Goal: Entertainment & Leisure: Consume media (video, audio)

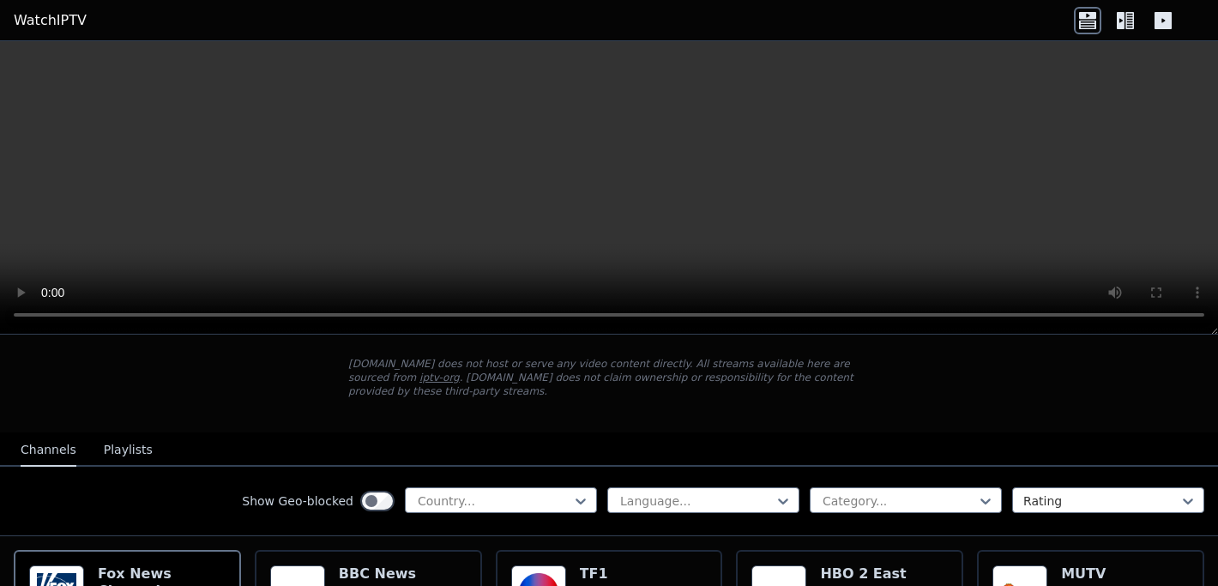
scroll to position [280, 0]
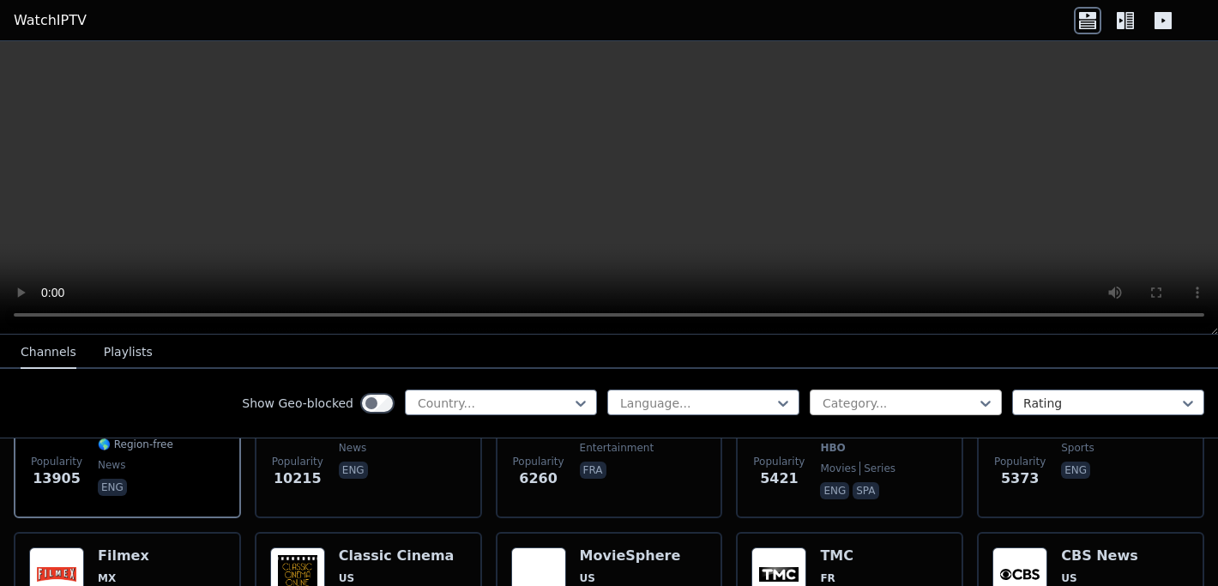
click at [834, 395] on div at bounding box center [899, 403] width 156 height 17
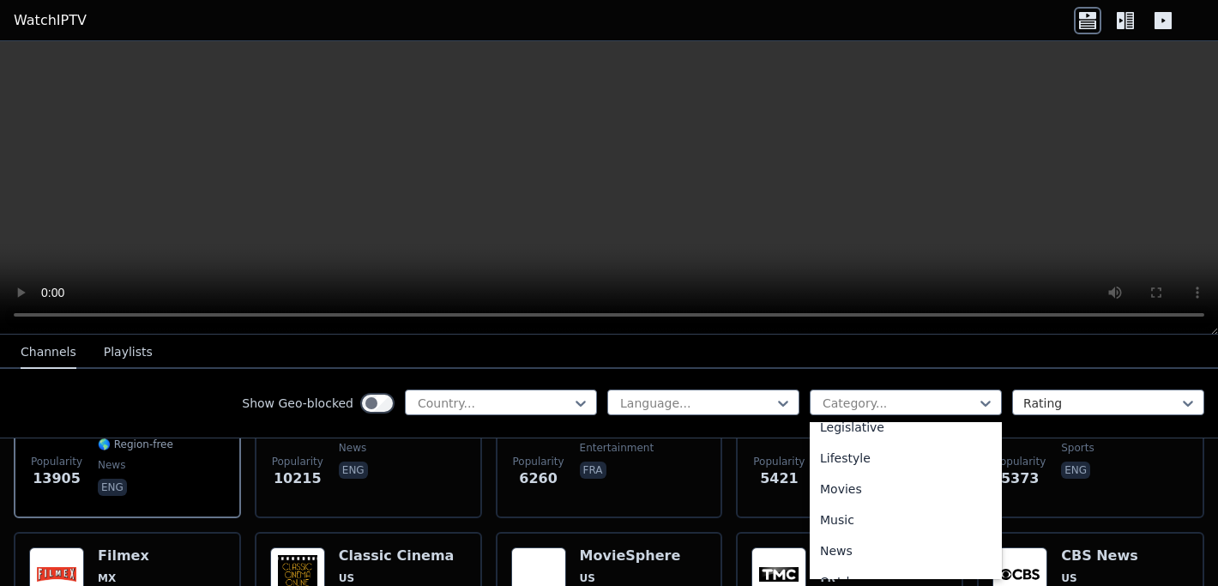
scroll to position [648, 0]
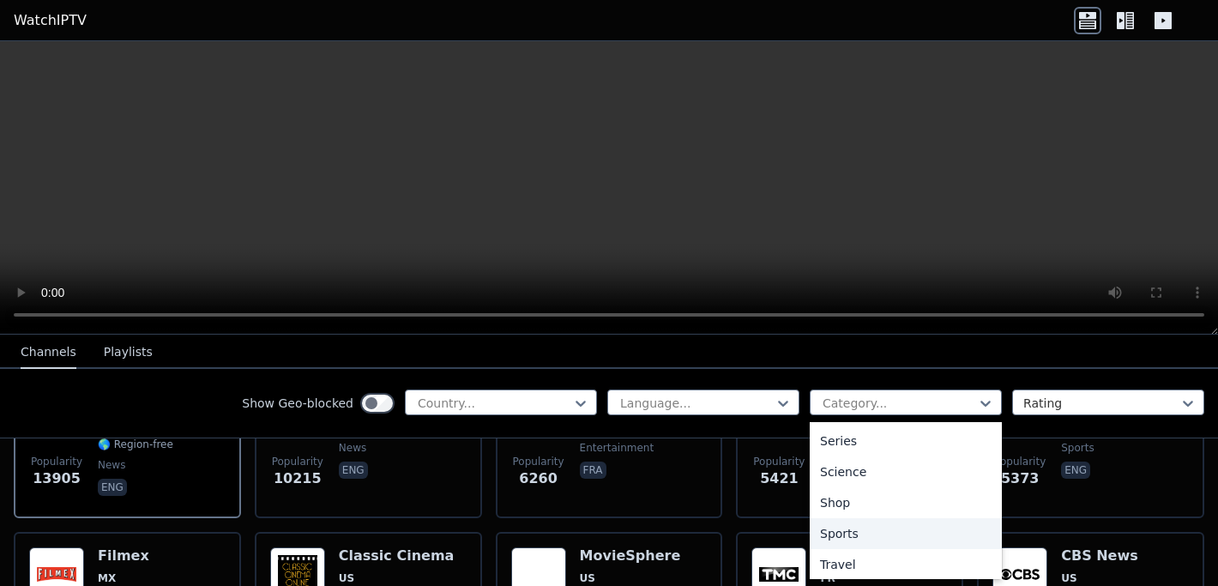
click at [839, 531] on div "Sports" at bounding box center [906, 533] width 192 height 31
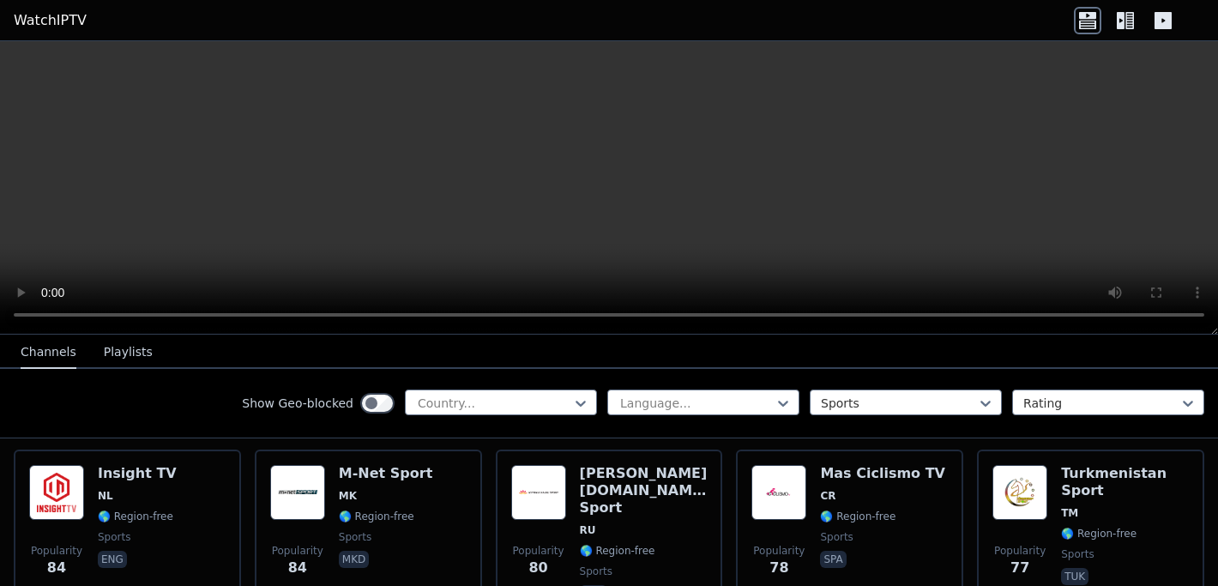
scroll to position [3524, 0]
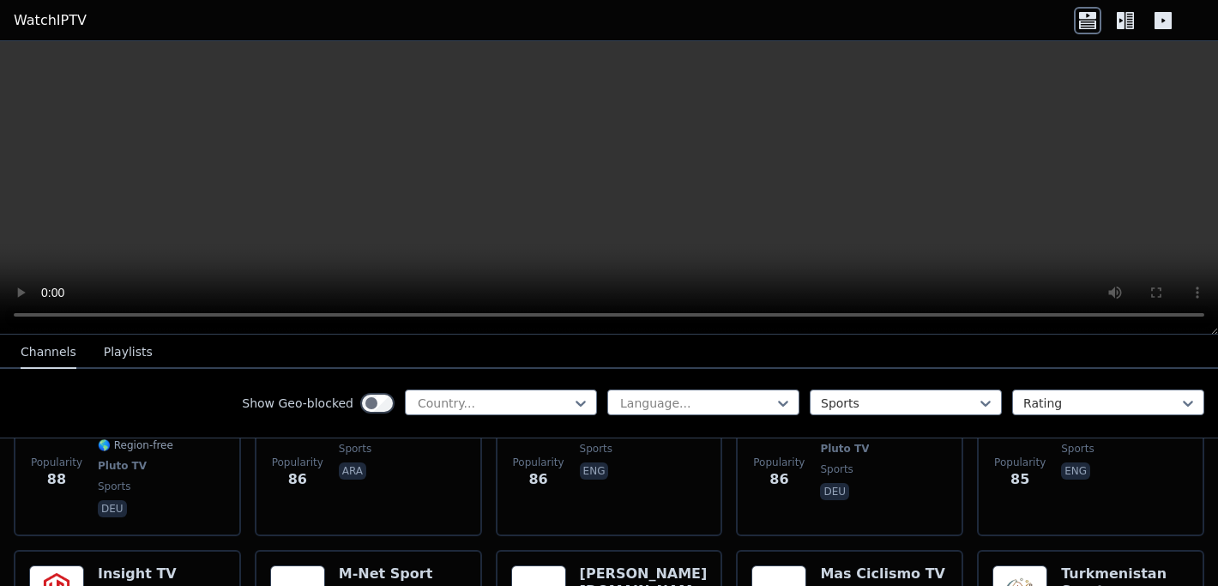
click at [1128, 12] on icon at bounding box center [1129, 20] width 9 height 17
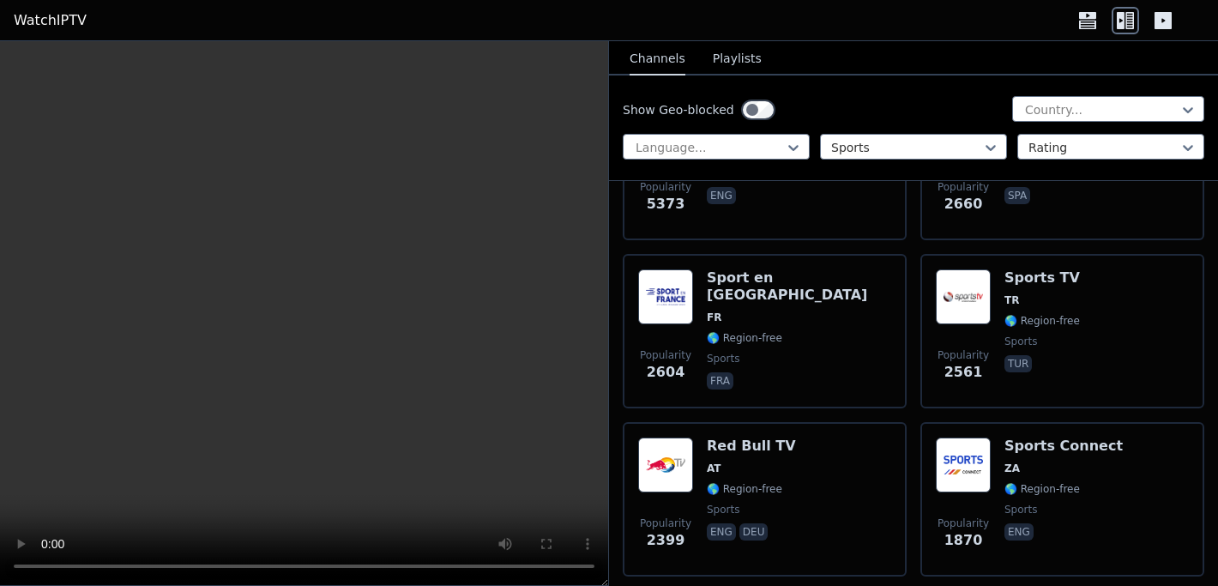
scroll to position [260, 0]
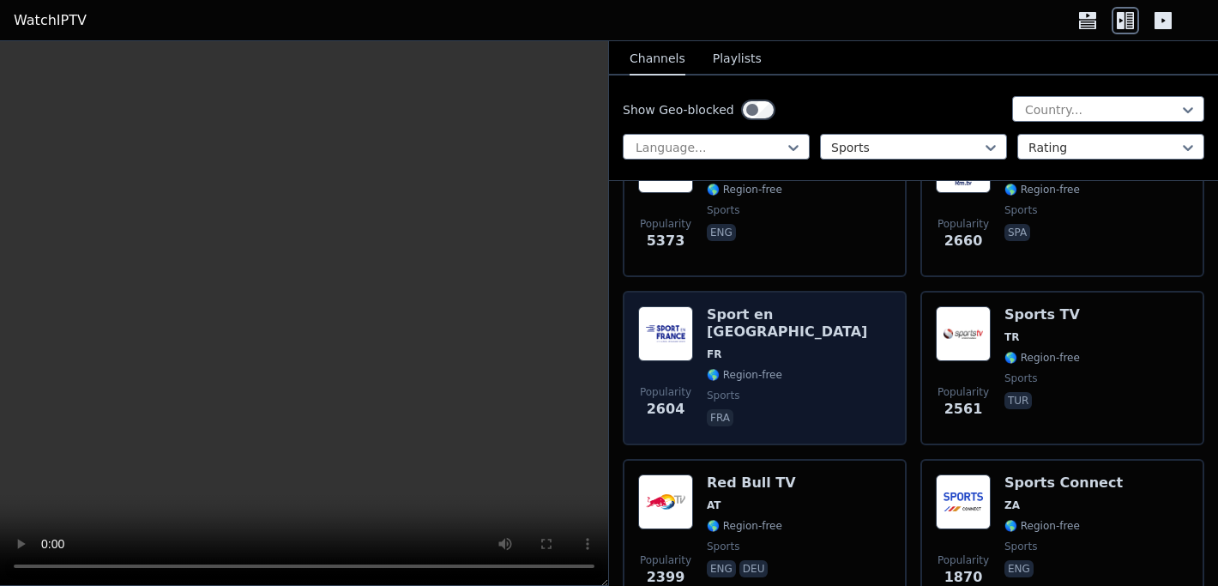
click at [722, 368] on span "🌎 Region-free" at bounding box center [744, 375] width 75 height 14
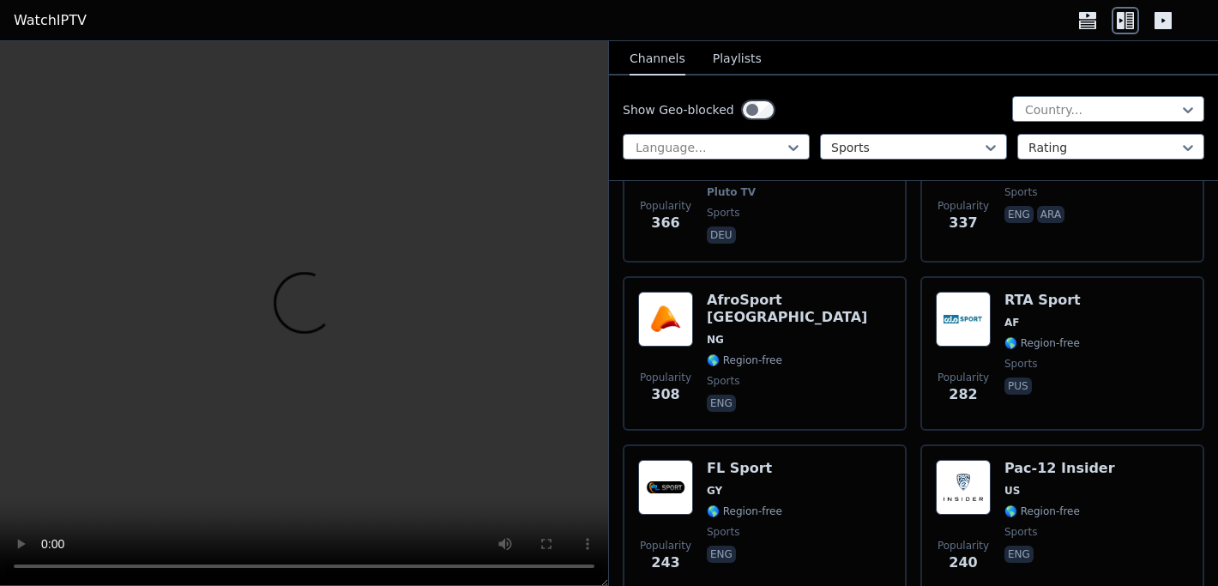
scroll to position [3255, 0]
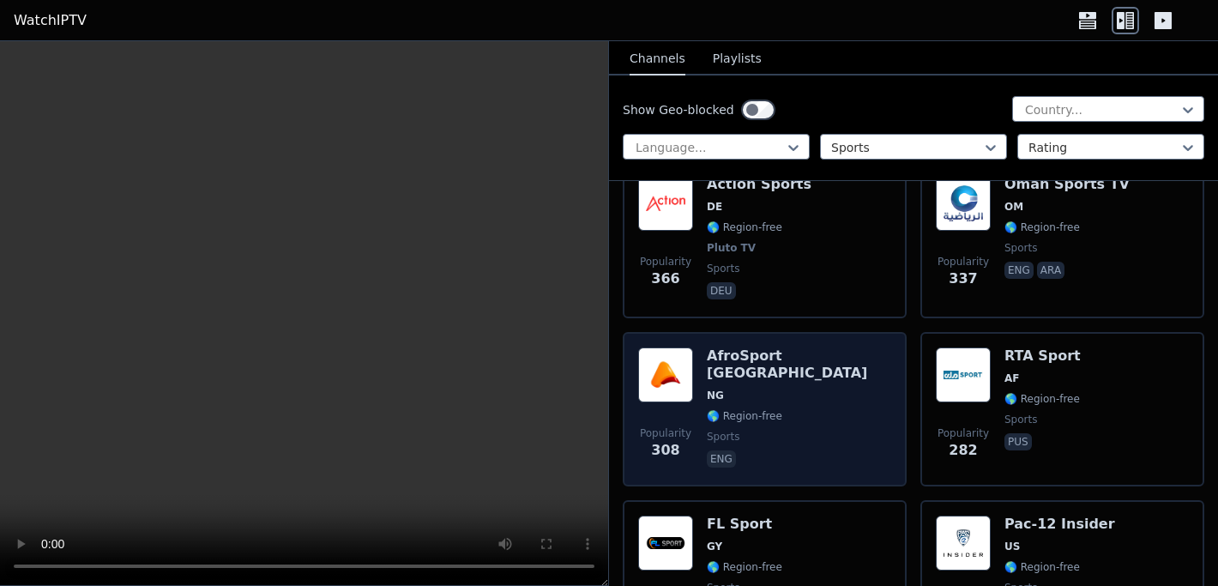
click at [794, 409] on span "🌎 Region-free" at bounding box center [799, 416] width 184 height 14
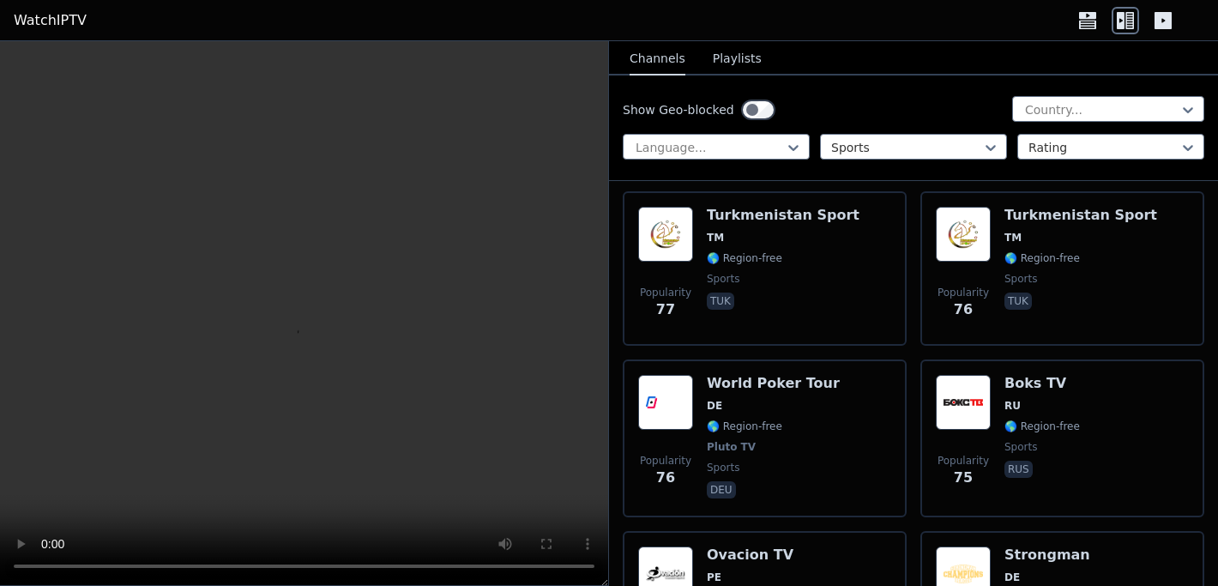
scroll to position [9317, 0]
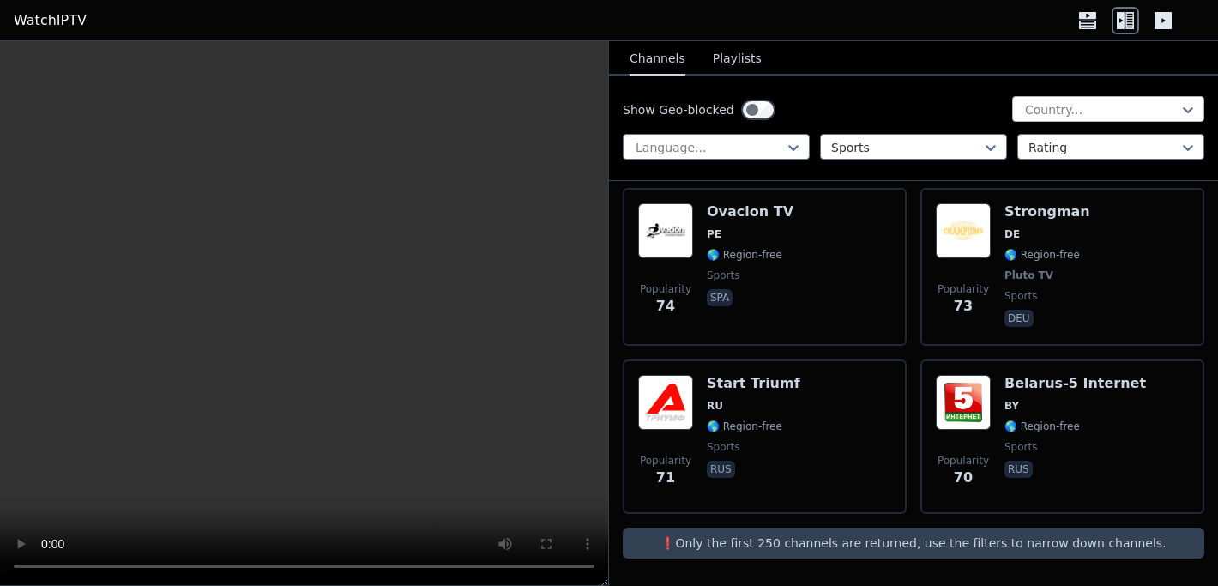
click at [1065, 107] on div at bounding box center [1101, 109] width 156 height 17
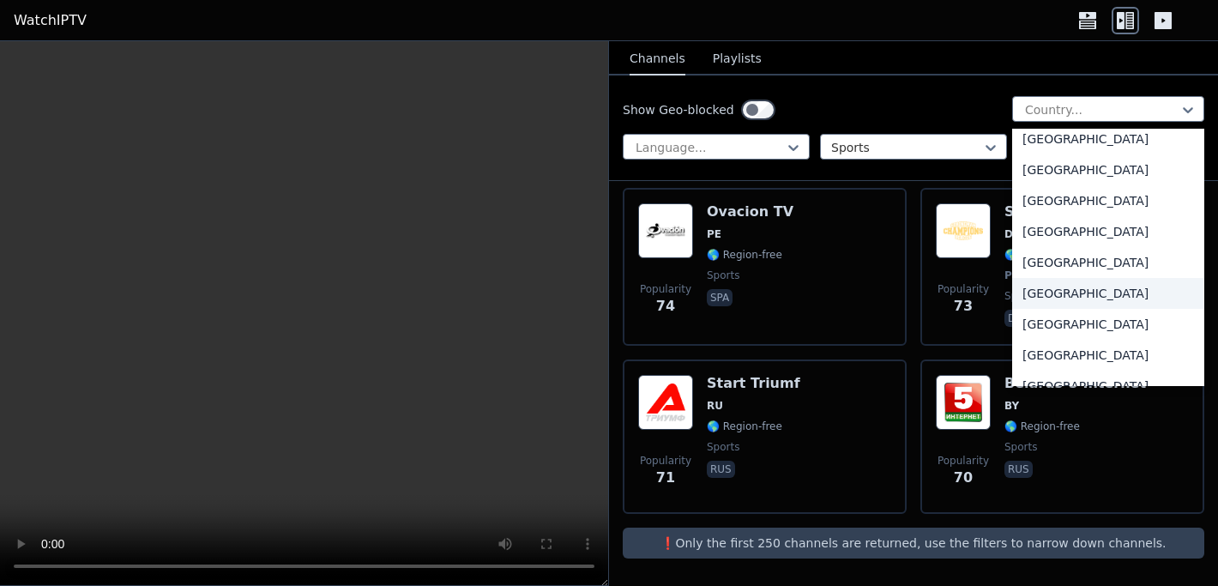
scroll to position [6000, 0]
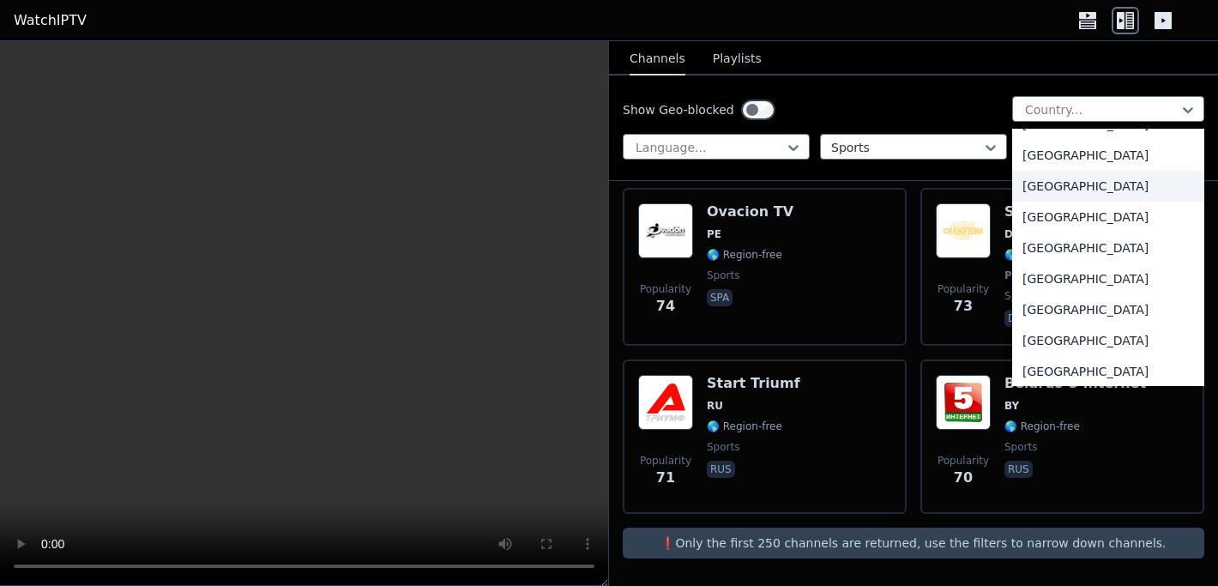
click at [1064, 185] on div "[GEOGRAPHIC_DATA]" at bounding box center [1108, 186] width 192 height 31
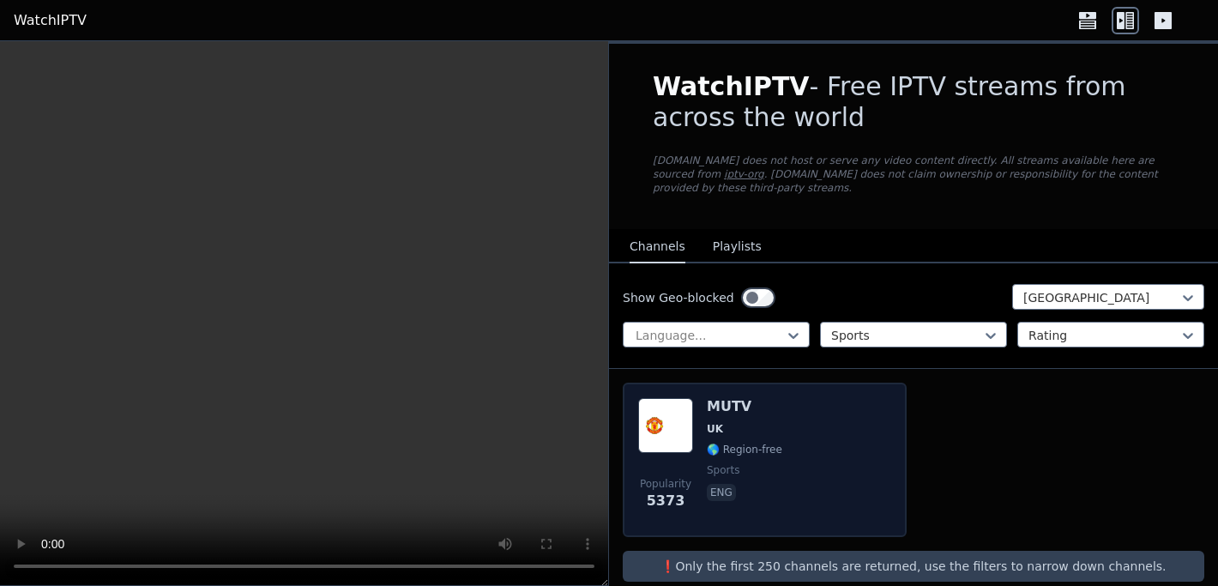
click at [783, 453] on div "Popularity 5373 MUTV [GEOGRAPHIC_DATA] 🌎 Region-free sports eng" at bounding box center [764, 460] width 253 height 124
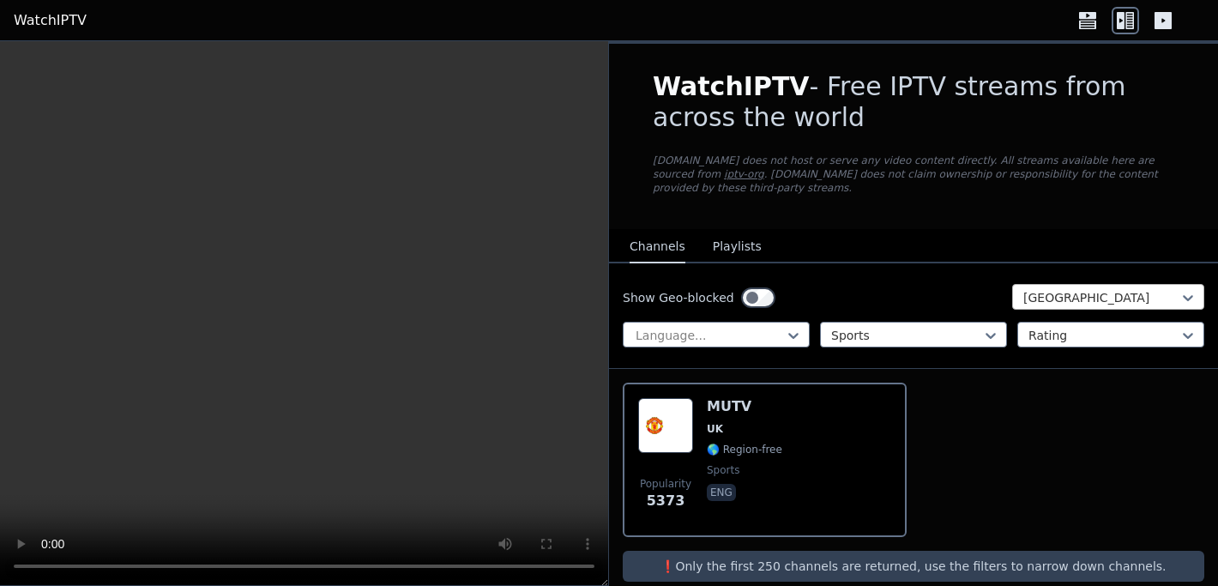
click at [1070, 308] on div "[GEOGRAPHIC_DATA]" at bounding box center [1108, 297] width 192 height 26
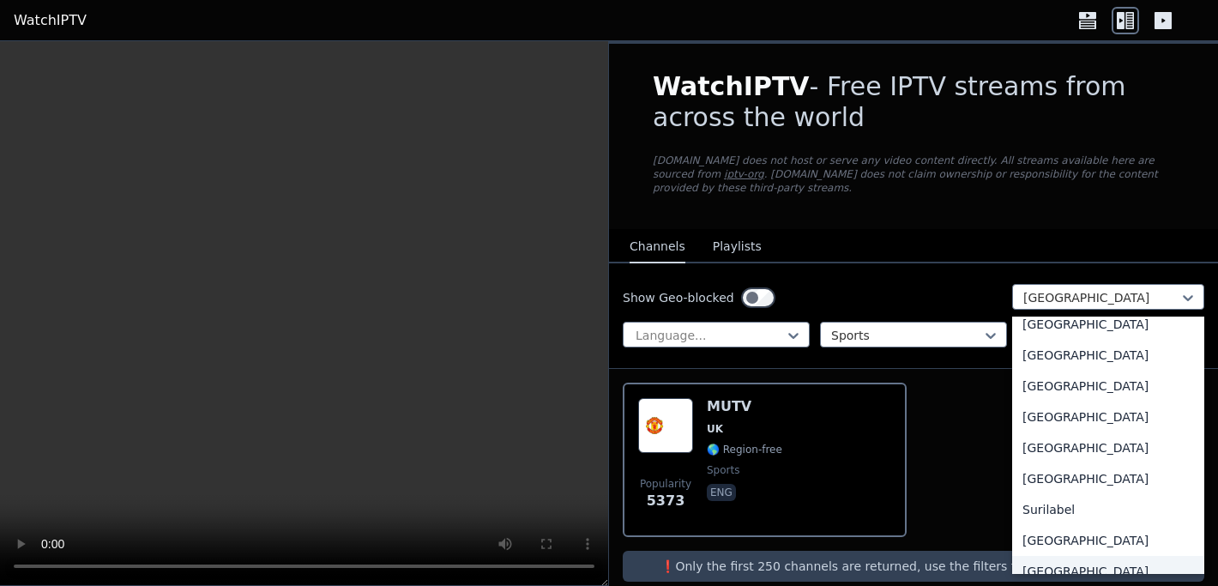
scroll to position [5326, 0]
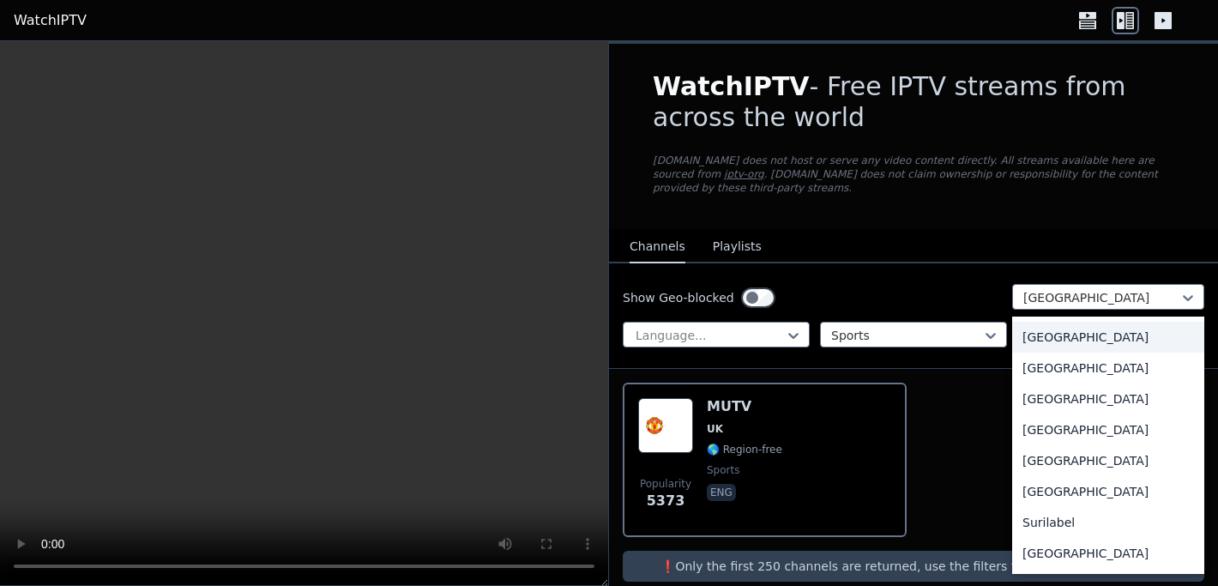
click at [1067, 334] on div "[GEOGRAPHIC_DATA]" at bounding box center [1108, 337] width 192 height 31
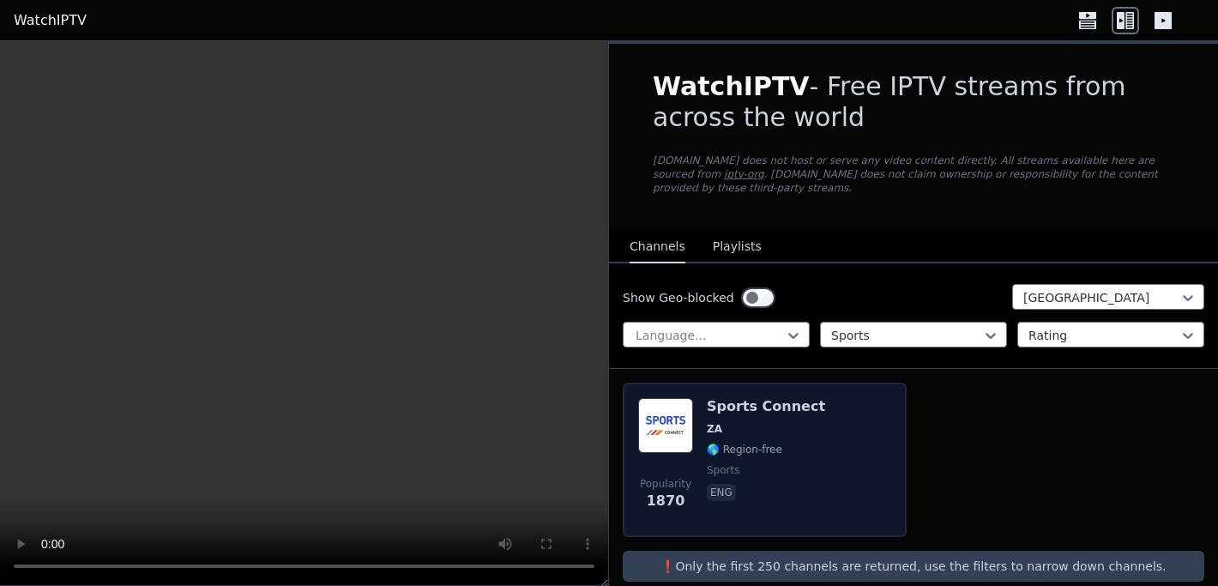
click at [849, 442] on div "Popularity 1870 Sports Connect ZA 🌎 Region-free sports eng" at bounding box center [764, 460] width 253 height 124
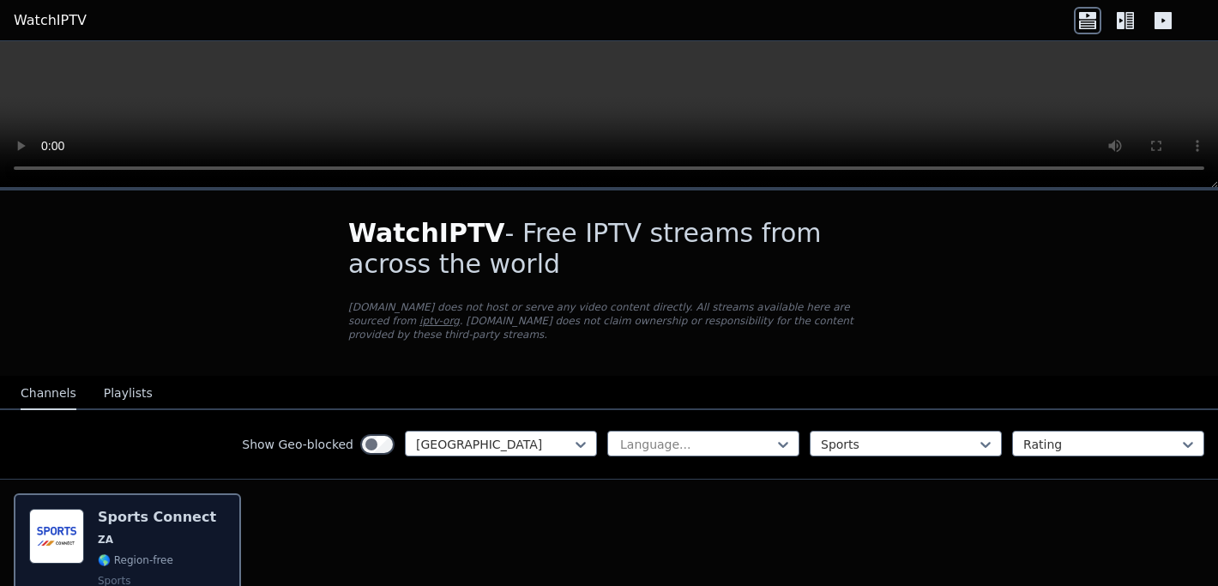
click at [155, 550] on div "Sports Connect ZA 🌎 Region-free sports eng" at bounding box center [157, 571] width 118 height 124
